Goal: Find specific page/section: Find specific page/section

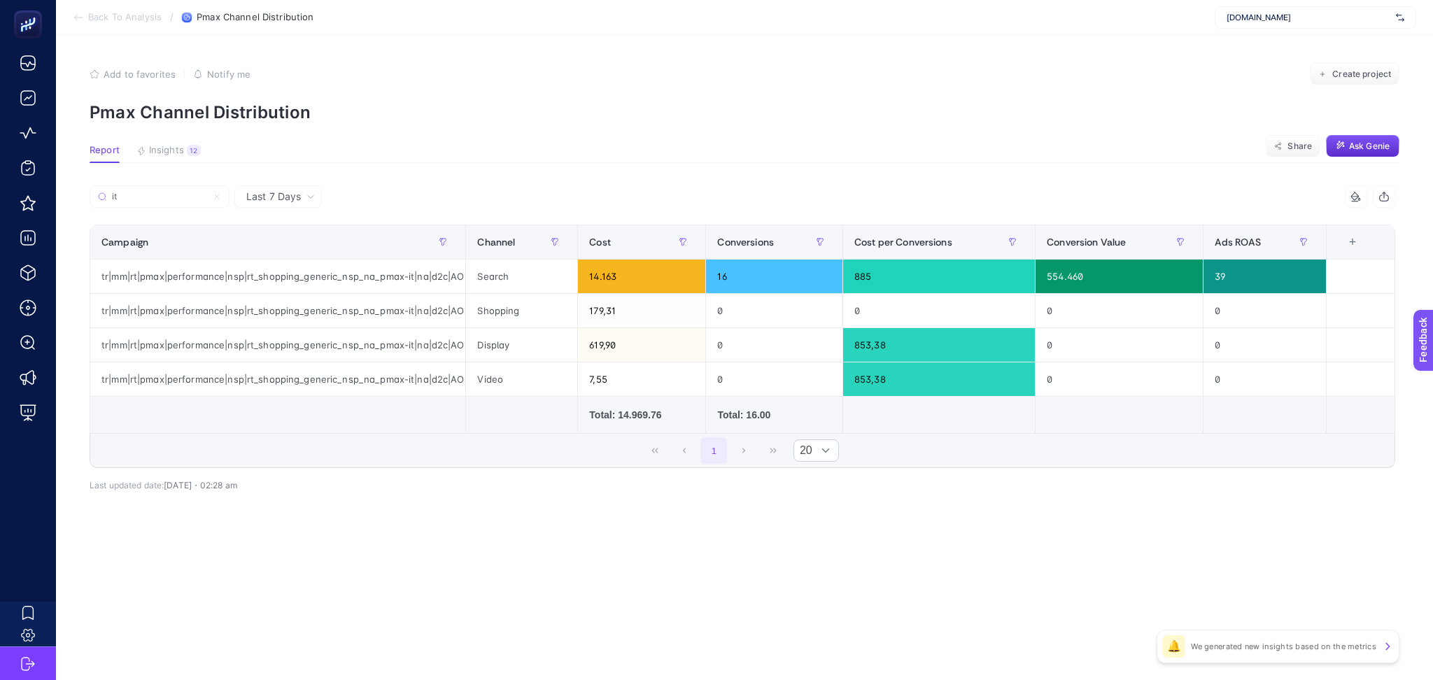
click at [171, 193] on input "it" at bounding box center [159, 197] width 95 height 10
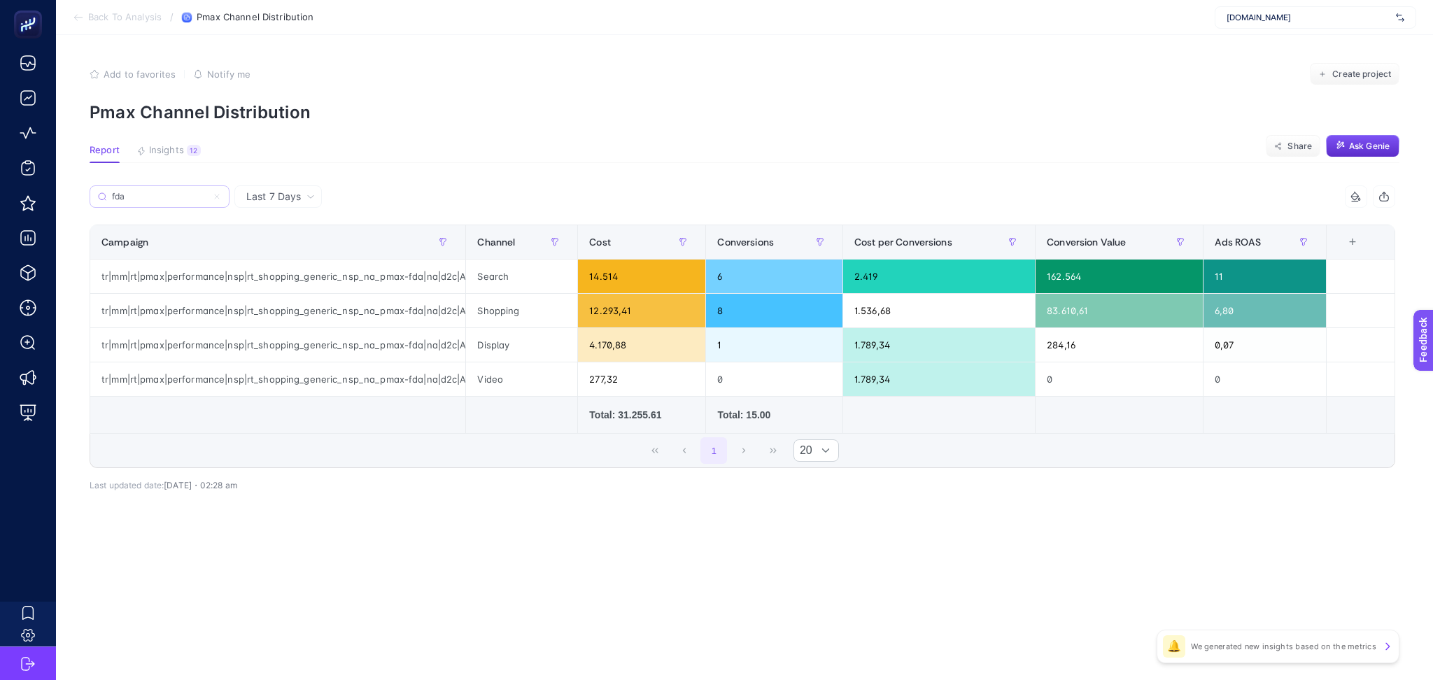
click at [139, 188] on label "fda" at bounding box center [160, 196] width 140 height 22
click at [0, 0] on input "Search" at bounding box center [0, 0] width 0 height 0
click at [139, 188] on label "fda" at bounding box center [160, 196] width 140 height 22
click at [0, 0] on input "Search" at bounding box center [0, 0] width 0 height 0
click at [142, 194] on input "fda" at bounding box center [166, 197] width 111 height 10
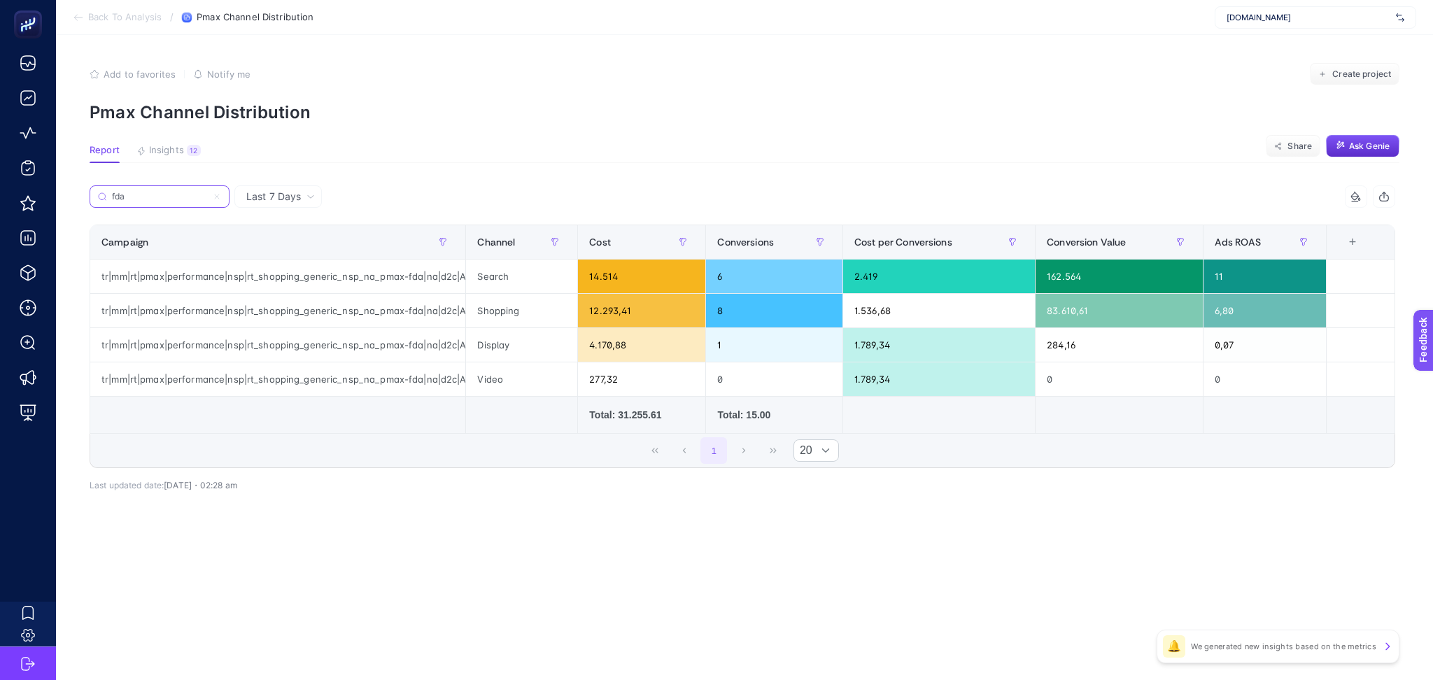
click at [142, 194] on input "fda" at bounding box center [159, 197] width 95 height 10
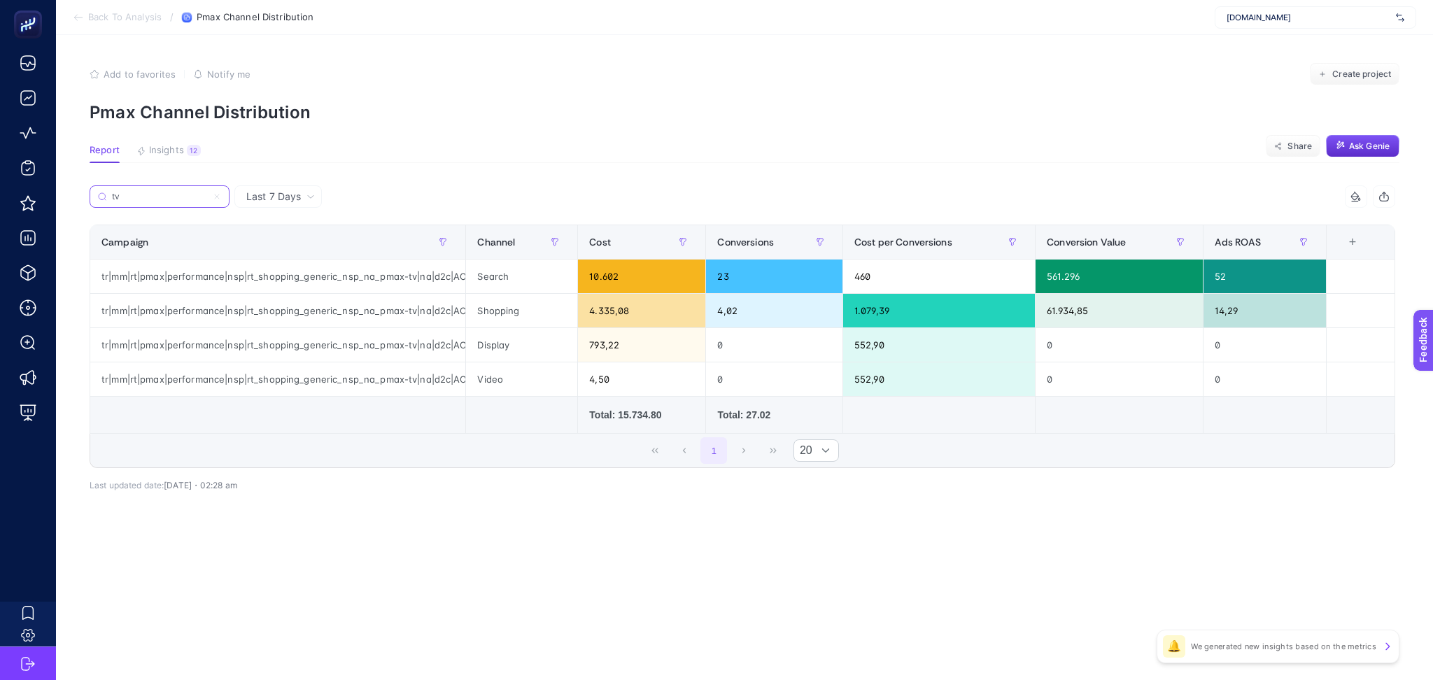
click at [150, 197] on input "tv" at bounding box center [159, 197] width 95 height 10
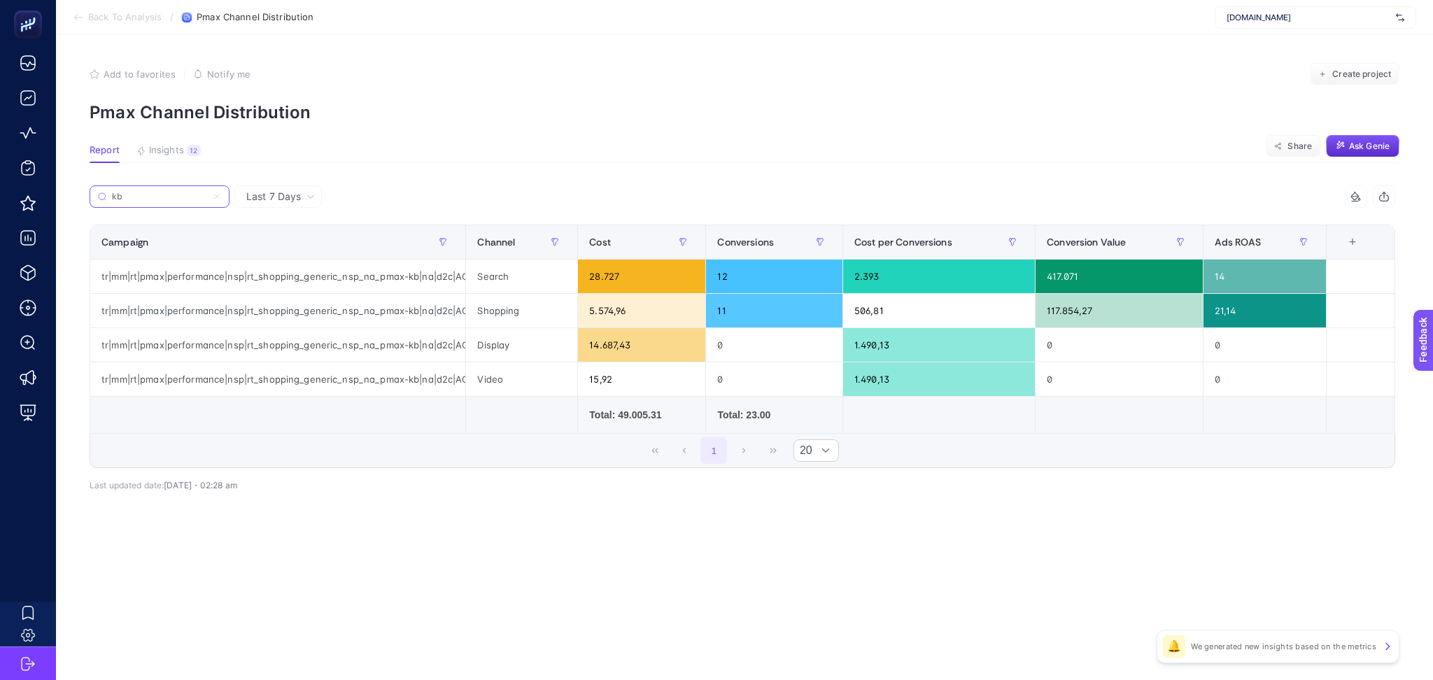
type input "kb"
